Goal: Information Seeking & Learning: Learn about a topic

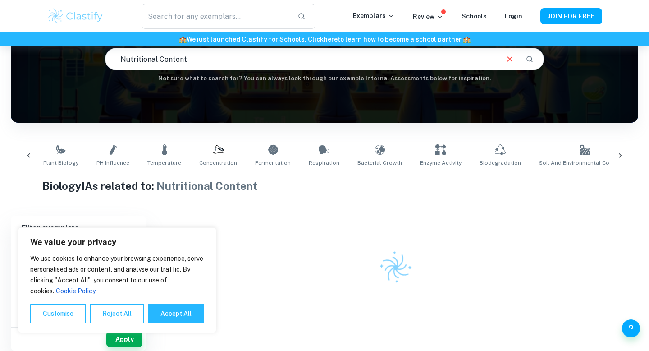
scroll to position [0, 26]
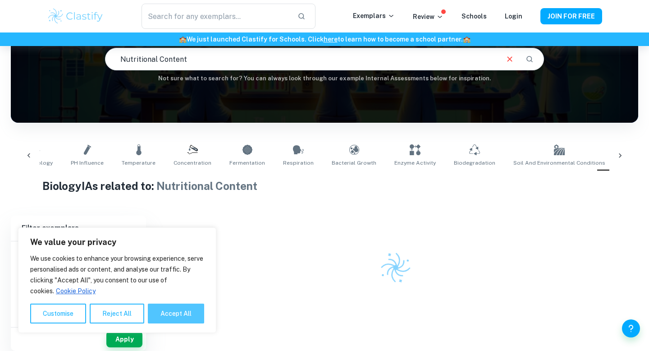
click at [179, 315] on button "Accept All" at bounding box center [176, 313] width 56 height 20
checkbox input "true"
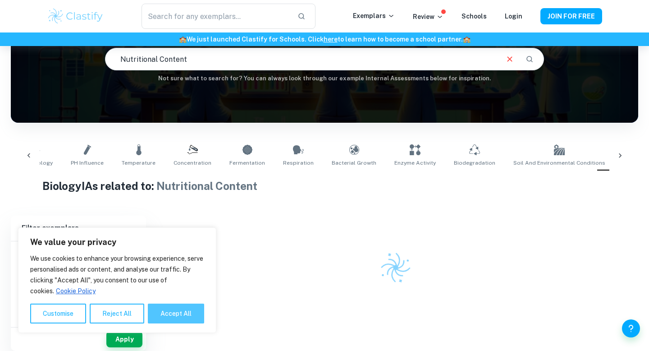
checkbox input "true"
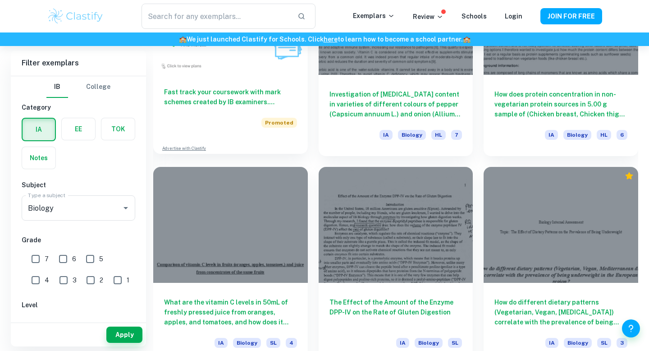
scroll to position [772, 0]
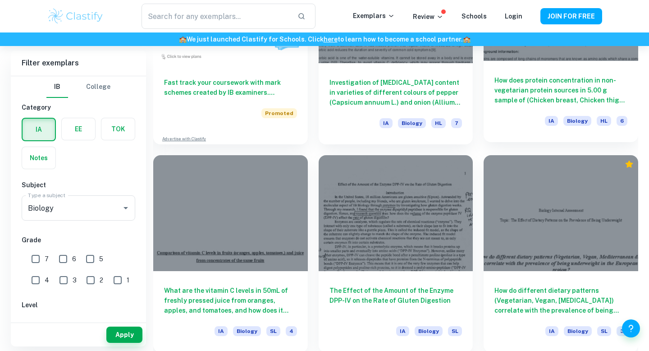
click at [543, 92] on h6 "How does protein concentration in non-vegetarian protein sources in 5.00 g samp…" at bounding box center [560, 90] width 133 height 30
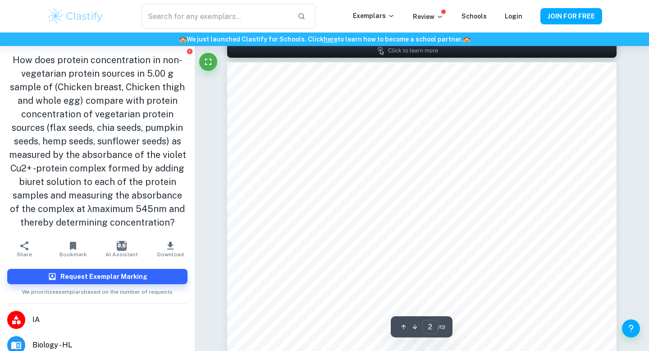
scroll to position [611, 0]
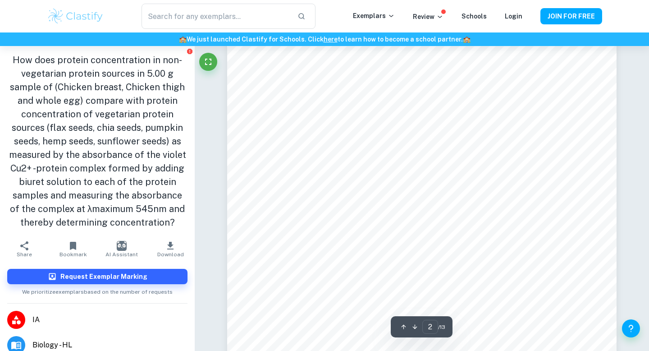
type input "1"
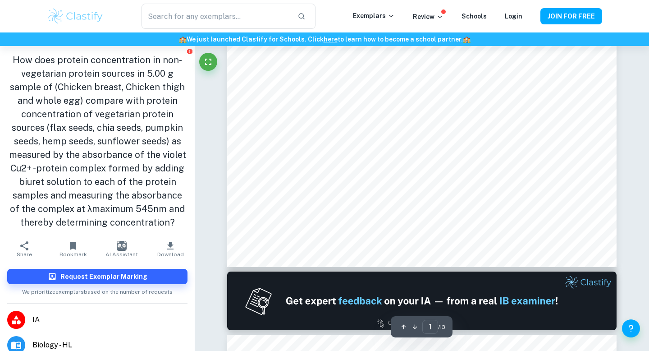
scroll to position [0, 0]
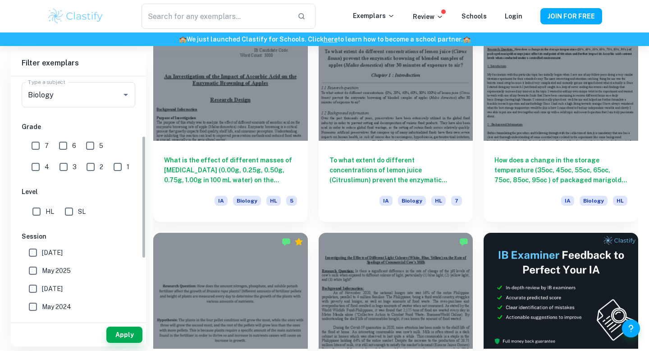
scroll to position [102, 0]
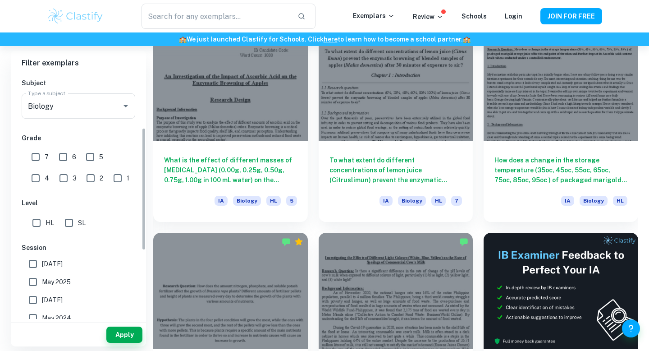
click at [109, 178] on input "1" at bounding box center [118, 178] width 18 height 18
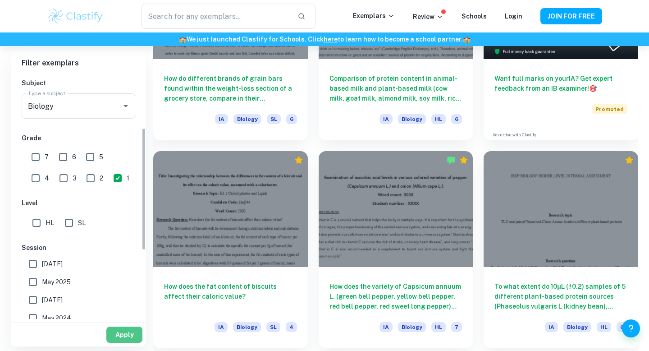
click at [127, 336] on button "Apply" at bounding box center [124, 334] width 36 height 16
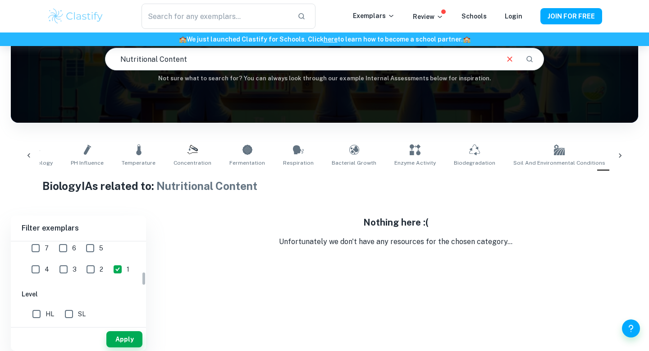
scroll to position [177, 0]
click at [109, 267] on input "1" at bounding box center [118, 268] width 18 height 18
checkbox input "false"
click at [82, 267] on input "2" at bounding box center [91, 268] width 18 height 18
click at [138, 342] on button "Apply" at bounding box center [124, 339] width 36 height 16
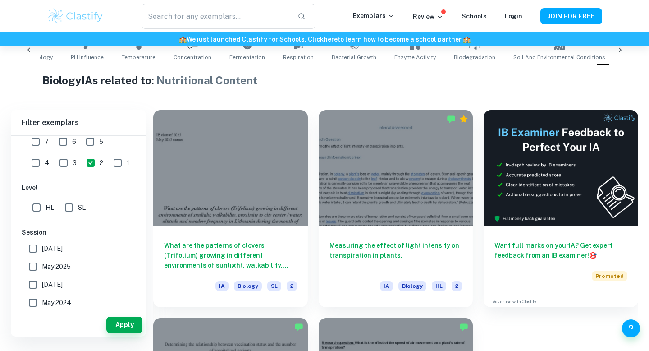
scroll to position [184, 0]
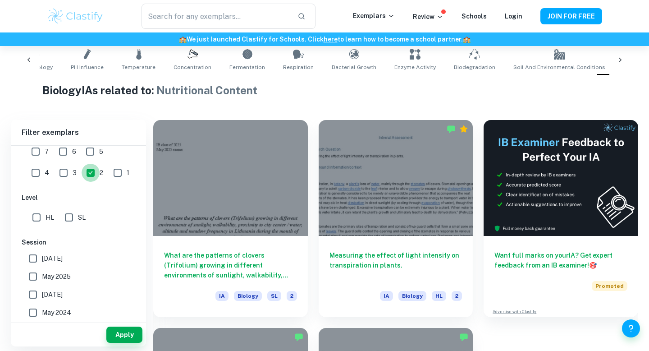
click at [82, 171] on input "2" at bounding box center [91, 173] width 18 height 18
checkbox input "false"
click at [55, 172] on input "3" at bounding box center [64, 173] width 18 height 18
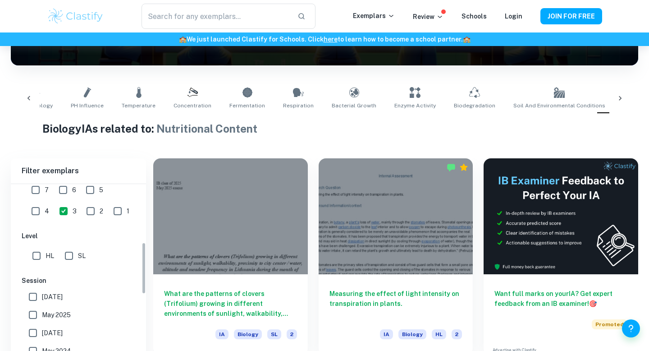
scroll to position [204, 0]
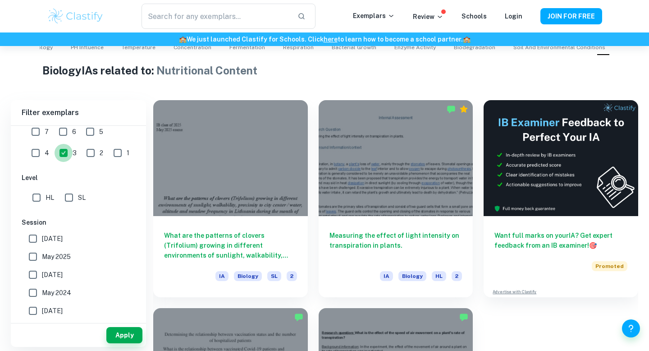
click at [55, 151] on input "3" at bounding box center [64, 153] width 18 height 18
checkbox input "false"
click at [45, 144] on input "4" at bounding box center [36, 153] width 18 height 18
click at [130, 334] on button "Apply" at bounding box center [124, 335] width 36 height 16
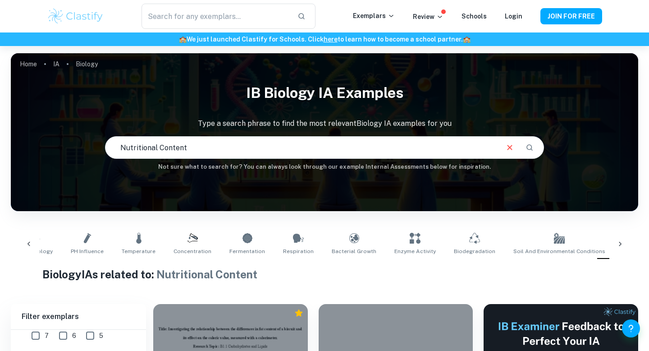
scroll to position [57, 0]
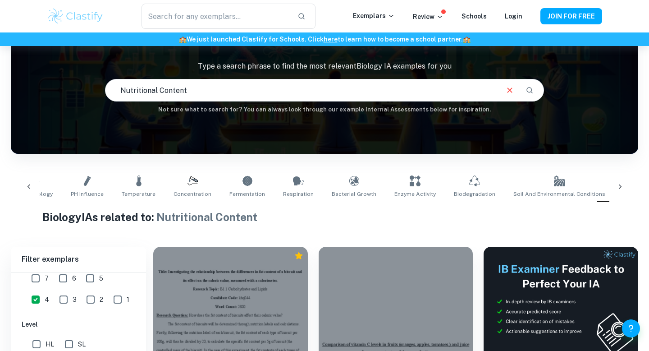
click at [45, 290] on input "4" at bounding box center [36, 299] width 18 height 18
checkbox input "false"
click at [90, 278] on input "5" at bounding box center [90, 278] width 18 height 18
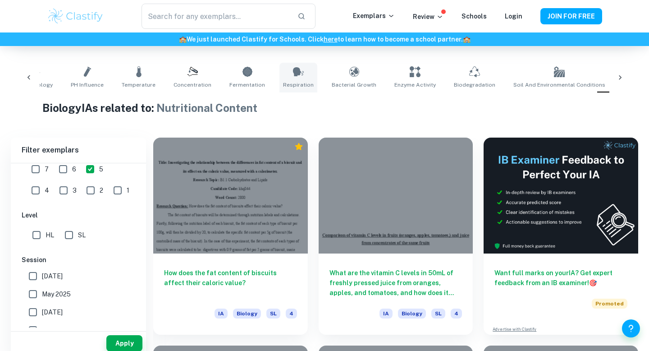
scroll to position [175, 0]
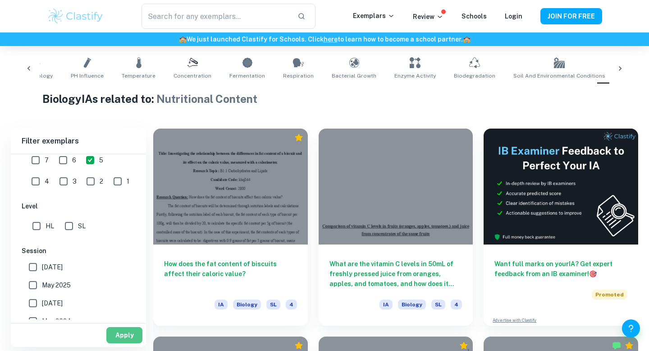
click at [132, 337] on button "Apply" at bounding box center [124, 335] width 36 height 16
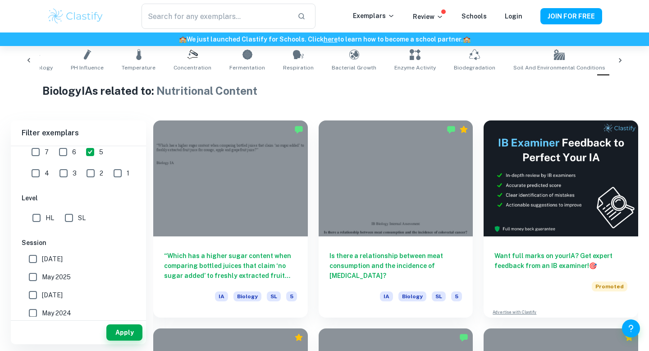
scroll to position [184, 0]
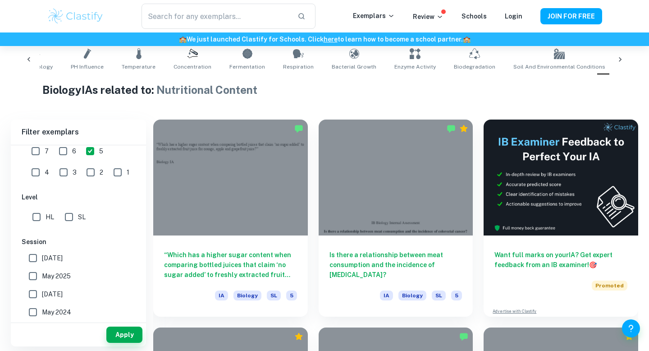
click at [91, 150] on input "5" at bounding box center [90, 151] width 18 height 18
checkbox input "false"
click at [82, 167] on input "2" at bounding box center [91, 172] width 18 height 18
click at [136, 338] on button "Apply" at bounding box center [124, 334] width 36 height 16
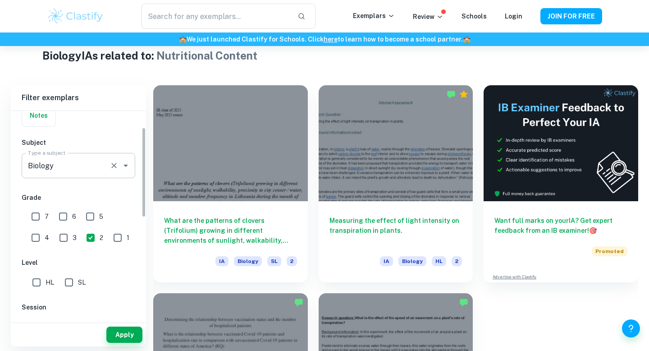
scroll to position [88, 0]
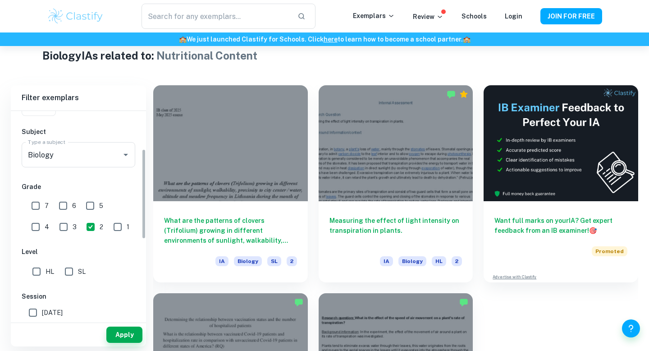
click at [82, 226] on input "2" at bounding box center [91, 227] width 18 height 18
checkbox input "false"
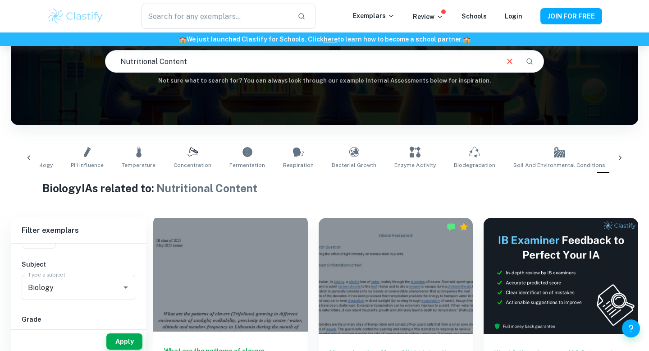
scroll to position [0, 0]
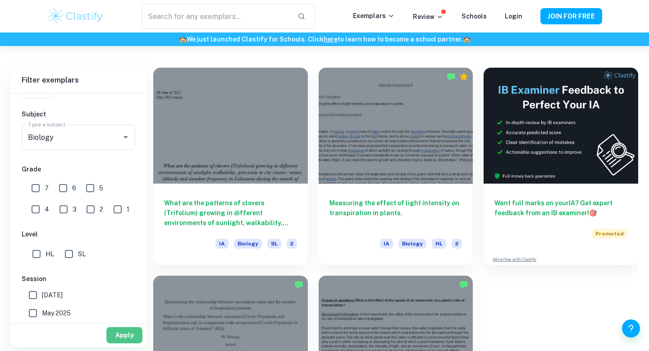
click at [115, 333] on button "Apply" at bounding box center [124, 335] width 36 height 16
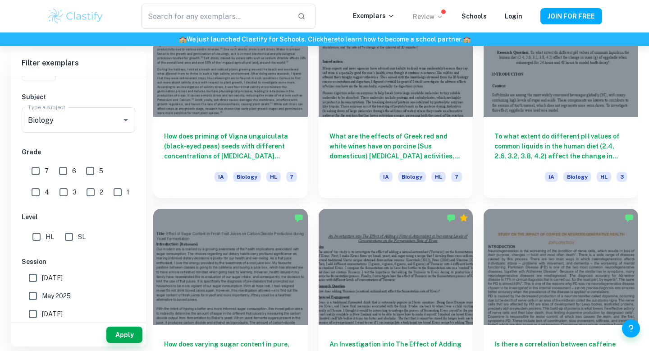
scroll to position [4230, 0]
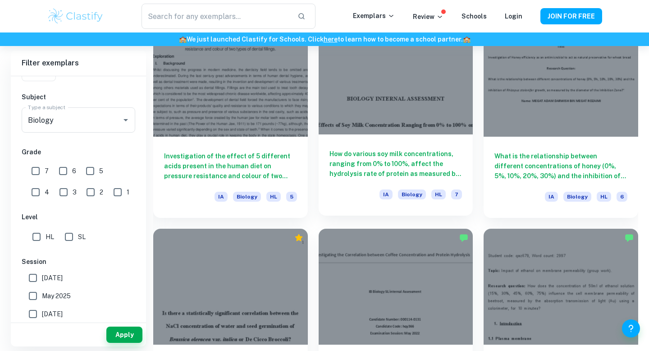
click at [368, 160] on h6 "How do various soy milk concentrations, ranging from 0% to 100%, affect the hyd…" at bounding box center [395, 164] width 133 height 30
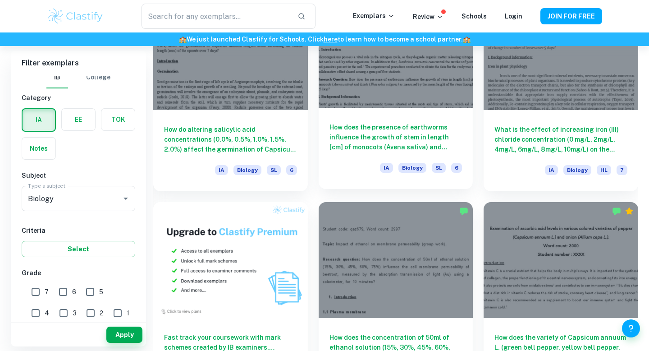
scroll to position [520, 0]
